Goal: Obtain resource: Download file/media

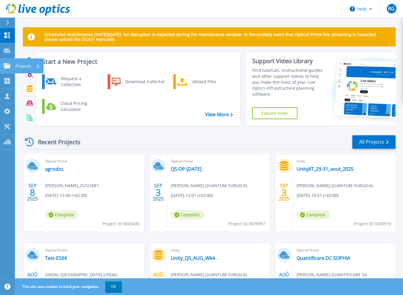
click at [8, 69] on link "Projects Projects" at bounding box center [7, 65] width 15 height 15
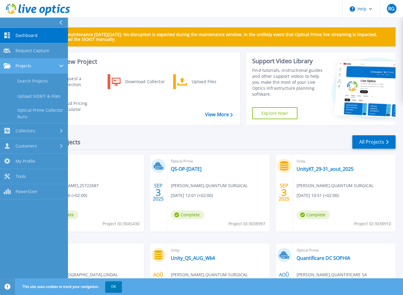
click at [33, 69] on link "Projects Projects" at bounding box center [34, 65] width 68 height 15
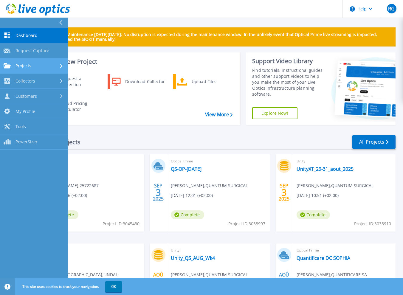
click at [33, 69] on link "Projects Projects" at bounding box center [34, 65] width 68 height 15
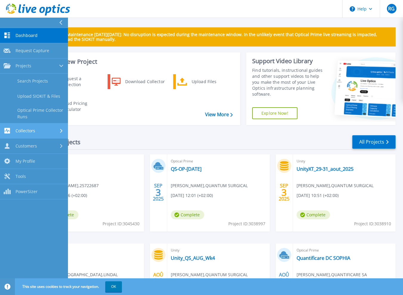
click at [33, 125] on link "Collectors Collectors" at bounding box center [34, 130] width 68 height 15
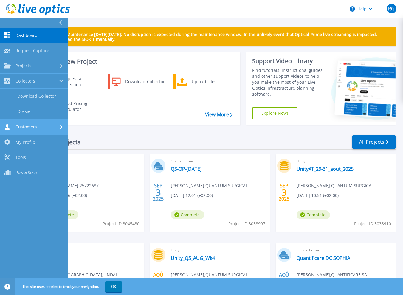
click at [26, 129] on span "Customers" at bounding box center [26, 126] width 21 height 5
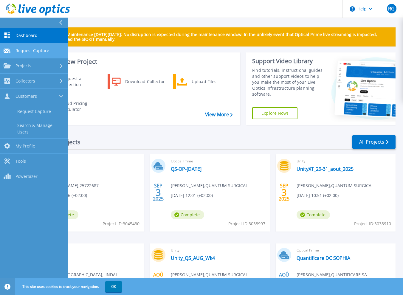
click at [36, 52] on span "Request Capture" at bounding box center [33, 50] width 34 height 5
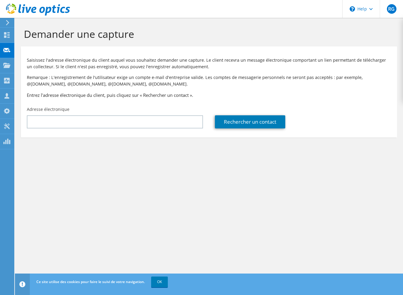
drag, startPoint x: 174, startPoint y: 137, endPoint x: 174, endPoint y: 133, distance: 3.9
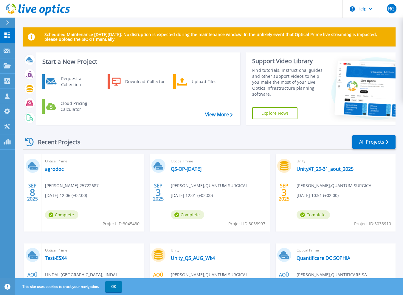
click at [71, 60] on h3 "Start a New Project" at bounding box center [137, 61] width 190 height 7
click at [189, 82] on div "Upload Files" at bounding box center [211, 82] width 44 height 12
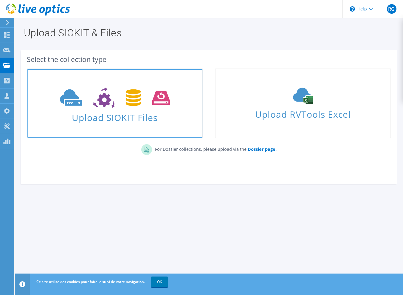
click at [152, 113] on span "Upload SIOKIT Files" at bounding box center [114, 115] width 175 height 13
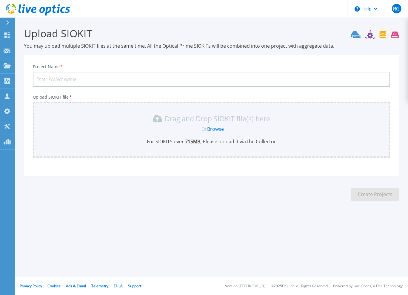
drag, startPoint x: 159, startPoint y: 120, endPoint x: 158, endPoint y: 116, distance: 3.6
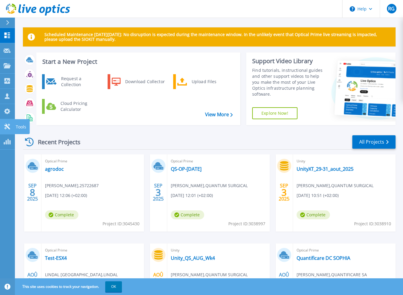
click at [6, 125] on icon at bounding box center [7, 127] width 6 height 6
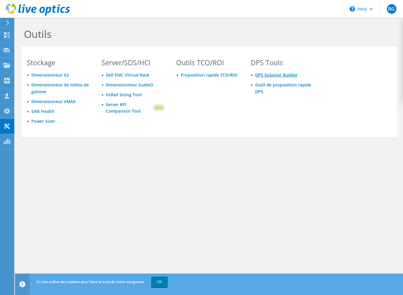
click at [273, 75] on link "DPS Solution Builder" at bounding box center [276, 75] width 42 height 6
click at [275, 85] on link "Outil de proposition rapide DPS" at bounding box center [283, 88] width 56 height 13
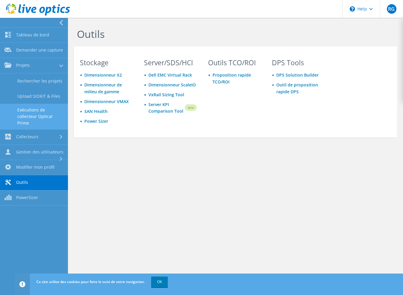
click at [20, 112] on link "Exécutions de collecteur Optical Prime" at bounding box center [34, 117] width 68 height 26
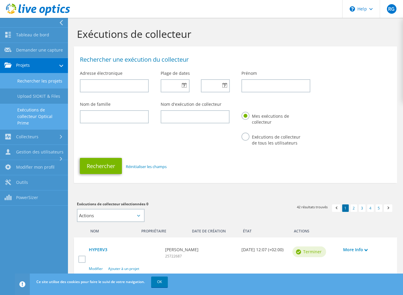
click at [38, 81] on link "Rechercher les projets" at bounding box center [34, 80] width 68 height 15
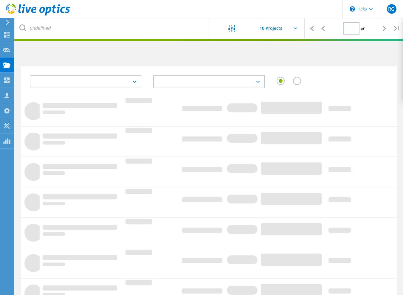
type input "1"
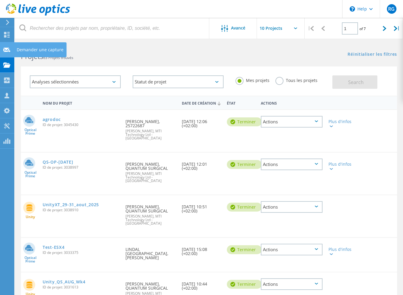
click at [6, 50] on icon at bounding box center [6, 50] width 7 height 6
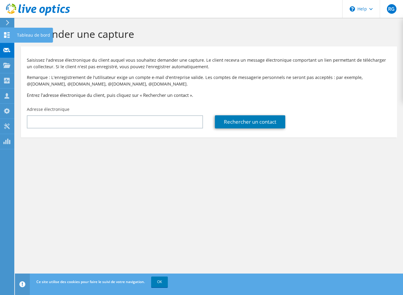
click at [10, 38] on div at bounding box center [6, 36] width 7 height 7
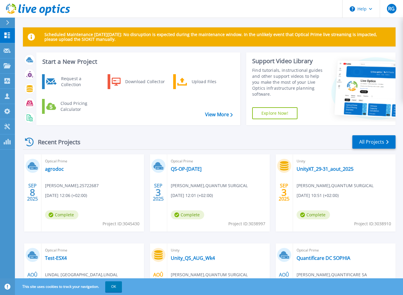
click at [57, 62] on h3 "Start a New Project" at bounding box center [137, 61] width 190 height 7
click at [64, 62] on h3 "Start a New Project" at bounding box center [137, 61] width 190 height 7
click at [220, 116] on link "View More" at bounding box center [219, 115] width 28 height 6
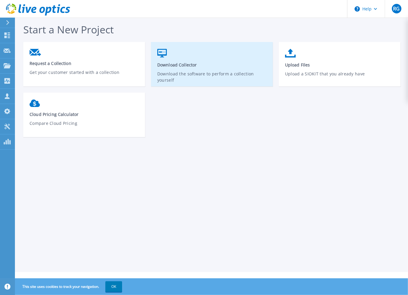
click at [184, 76] on p "Download the software to perform a collection yourself" at bounding box center [211, 78] width 109 height 14
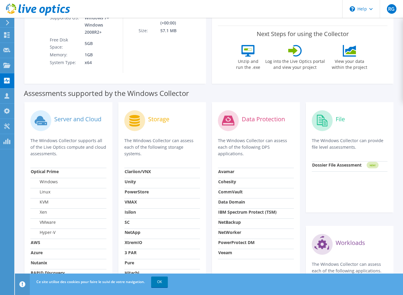
scroll to position [119, 0]
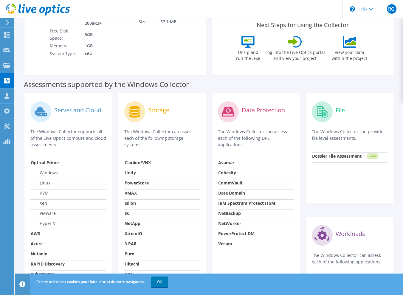
click at [239, 144] on p "The Windows Collector can assess each of the following DPS applications." at bounding box center [256, 139] width 76 height 20
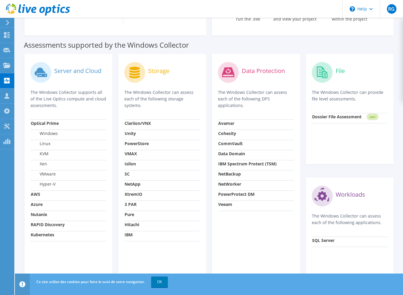
scroll to position [179, 0]
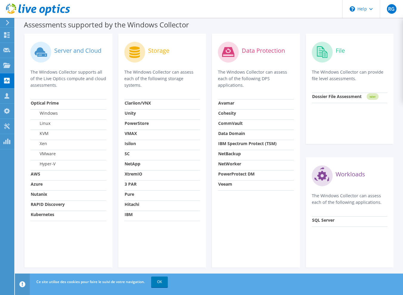
click at [237, 172] on strong "PowerProtect DM" at bounding box center [236, 174] width 36 height 6
drag, startPoint x: 235, startPoint y: 149, endPoint x: 234, endPoint y: 143, distance: 5.4
click at [235, 147] on td "IBM Spectrum Protect (TSM)" at bounding box center [256, 145] width 76 height 10
drag, startPoint x: 234, startPoint y: 143, endPoint x: 227, endPoint y: 118, distance: 26.1
click at [227, 120] on td "CommVault" at bounding box center [256, 125] width 76 height 10
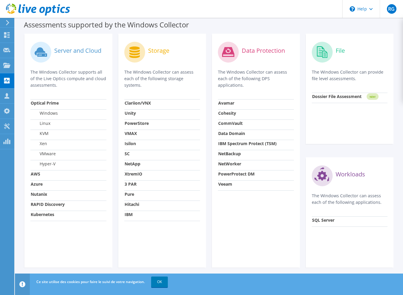
drag, startPoint x: 227, startPoint y: 118, endPoint x: 226, endPoint y: 68, distance: 49.8
click at [226, 68] on div "Data Protection The Windows Collector can assess each of the following DPS appl…" at bounding box center [256, 70] width 76 height 60
click at [228, 53] on circle at bounding box center [228, 52] width 21 height 21
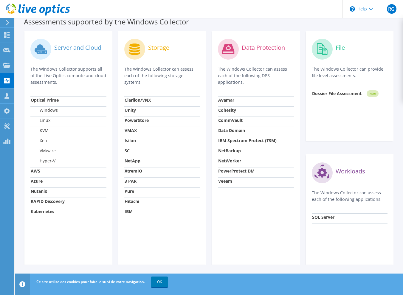
scroll to position [3, 0]
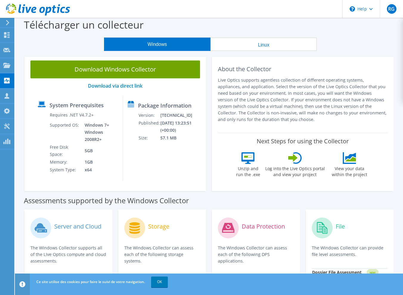
click at [261, 47] on button "Linux" at bounding box center [264, 44] width 106 height 13
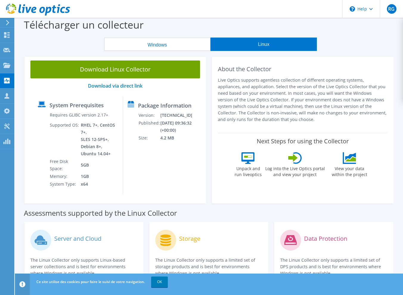
click at [301, 163] on icon at bounding box center [295, 158] width 14 height 12
click at [373, 157] on div "Next Steps for using the Collector Unpack and run liveoptics Log into the Live …" at bounding box center [303, 159] width 170 height 52
click at [294, 165] on label "Log into the Live Optics portal and view your project" at bounding box center [295, 171] width 60 height 14
click at [265, 163] on div "Log into the Live Optics portal and view your project" at bounding box center [295, 166] width 60 height 28
click at [164, 47] on button "Windows" at bounding box center [157, 44] width 106 height 13
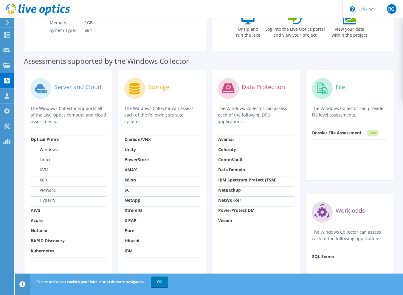
scroll to position [182, 0]
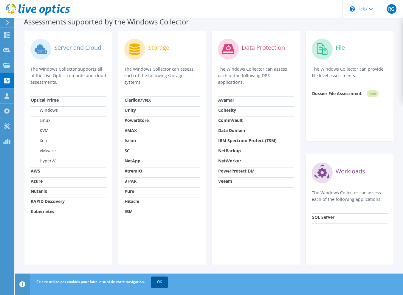
click at [160, 285] on link "OK" at bounding box center [159, 282] width 17 height 11
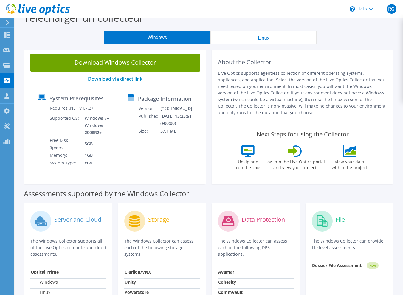
scroll to position [0, 0]
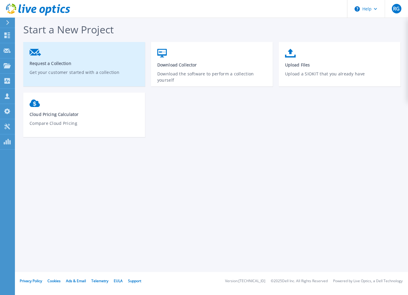
click at [82, 78] on p "Get your customer started with a collection" at bounding box center [84, 76] width 109 height 14
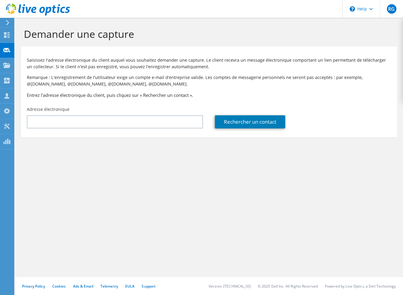
drag, startPoint x: 140, startPoint y: 142, endPoint x: 146, endPoint y: 135, distance: 10.0
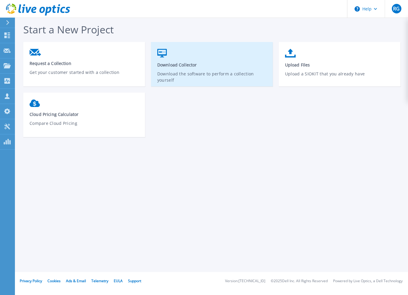
click at [171, 70] on link "Download Collector Download the software to perform a collection yourself" at bounding box center [212, 67] width 122 height 43
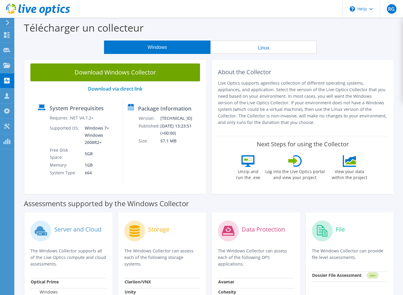
drag, startPoint x: 201, startPoint y: 75, endPoint x: 201, endPoint y: 66, distance: 9.3
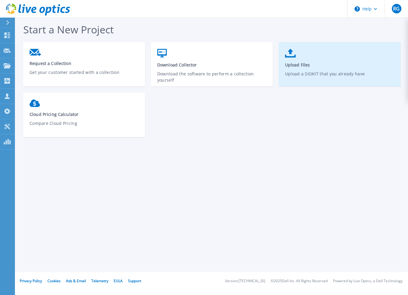
click at [293, 64] on span "Upload Files" at bounding box center [339, 65] width 109 height 6
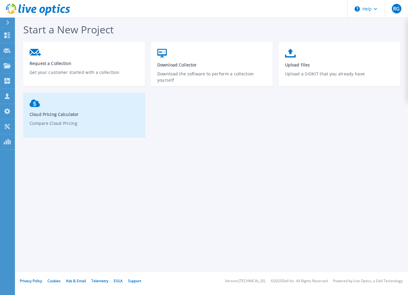
click at [101, 118] on link "Cloud Pricing Calculator Compare Cloud Pricing" at bounding box center [84, 118] width 122 height 42
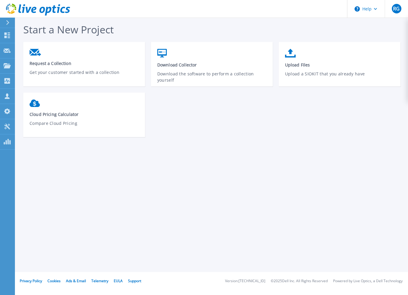
drag, startPoint x: 96, startPoint y: 168, endPoint x: 93, endPoint y: 168, distance: 3.0
click at [96, 168] on div "Start a New Project Request a Collection Get your customer started with a colle…" at bounding box center [211, 136] width 393 height 272
